Goal: Navigation & Orientation: Find specific page/section

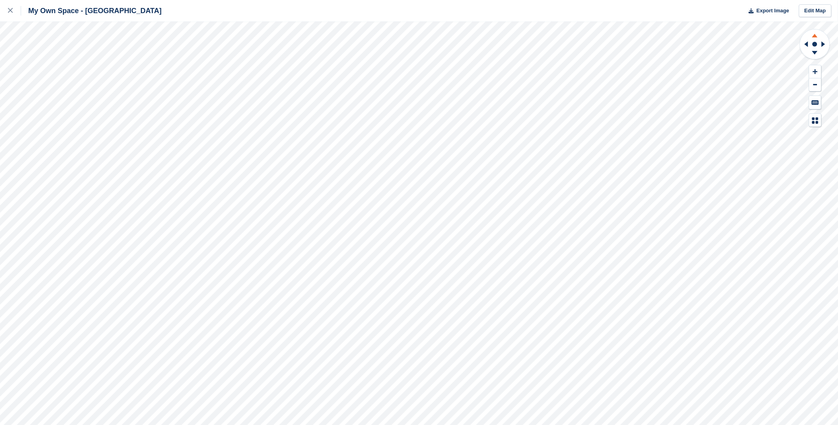
click at [813, 36] on icon at bounding box center [815, 34] width 21 height 10
click at [814, 53] on icon at bounding box center [815, 54] width 21 height 10
click at [811, 38] on icon at bounding box center [815, 34] width 21 height 10
click at [816, 50] on icon at bounding box center [815, 45] width 31 height 32
click at [811, 33] on icon at bounding box center [815, 34] width 21 height 10
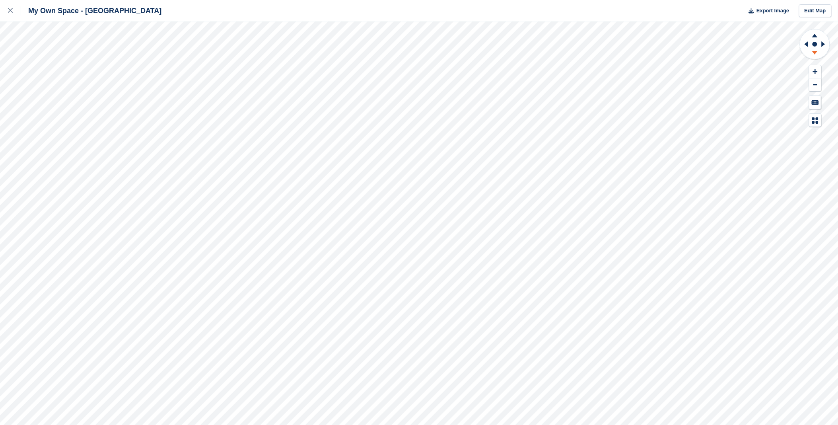
click at [811, 54] on icon at bounding box center [815, 54] width 21 height 10
click at [15, 7] on div at bounding box center [14, 11] width 13 height 10
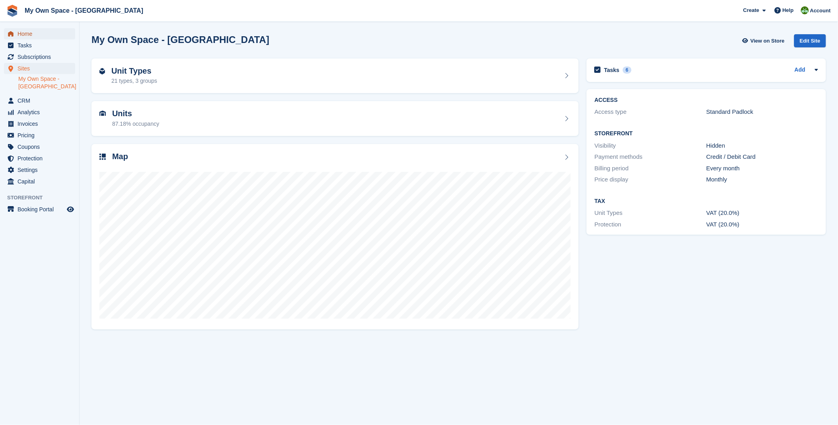
click at [26, 34] on span "Home" at bounding box center [42, 33] width 48 height 11
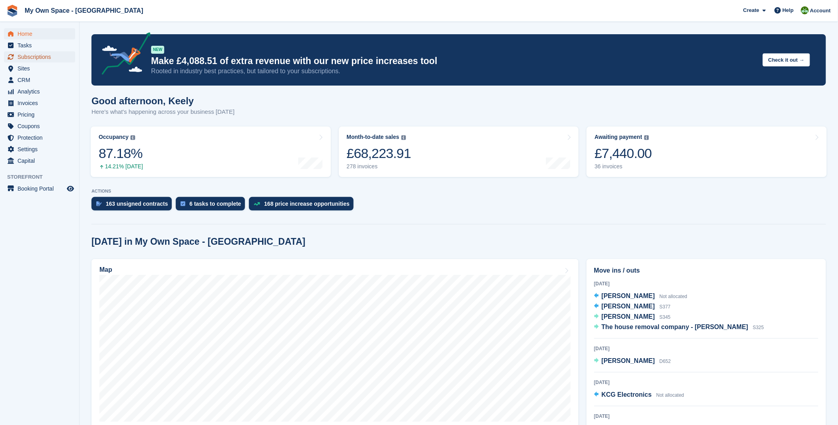
click at [35, 61] on span "Subscriptions" at bounding box center [42, 56] width 48 height 11
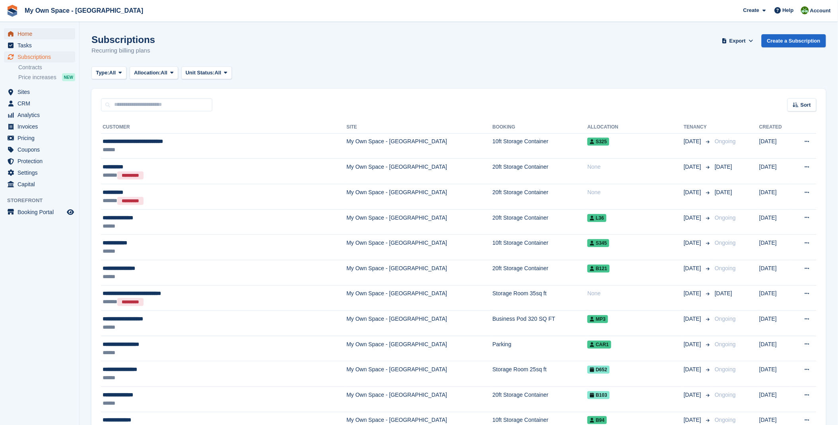
click at [38, 36] on span "Home" at bounding box center [42, 33] width 48 height 11
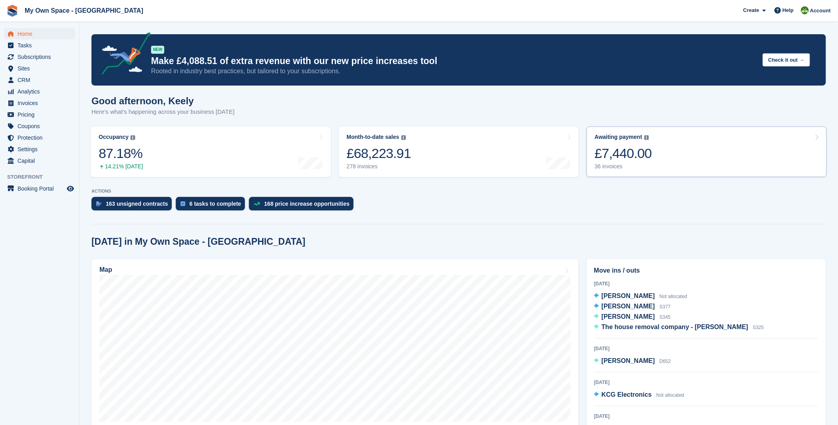
click at [619, 161] on div "£7,440.00" at bounding box center [623, 153] width 57 height 16
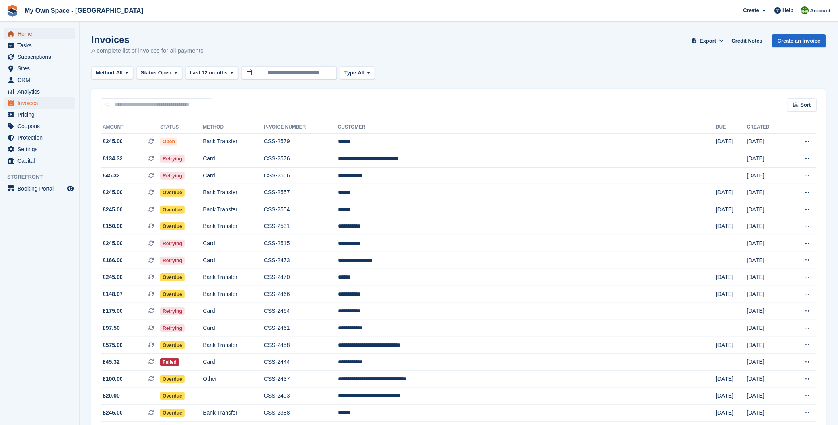
click at [40, 31] on span "Home" at bounding box center [42, 33] width 48 height 11
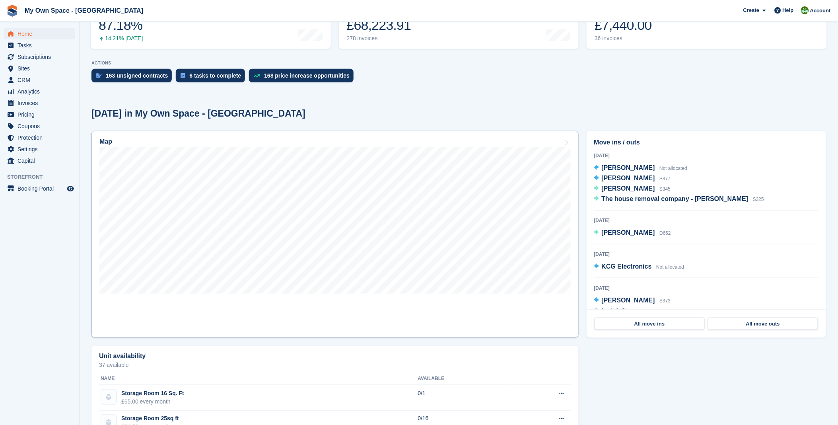
scroll to position [132, 0]
